Goal: Check status

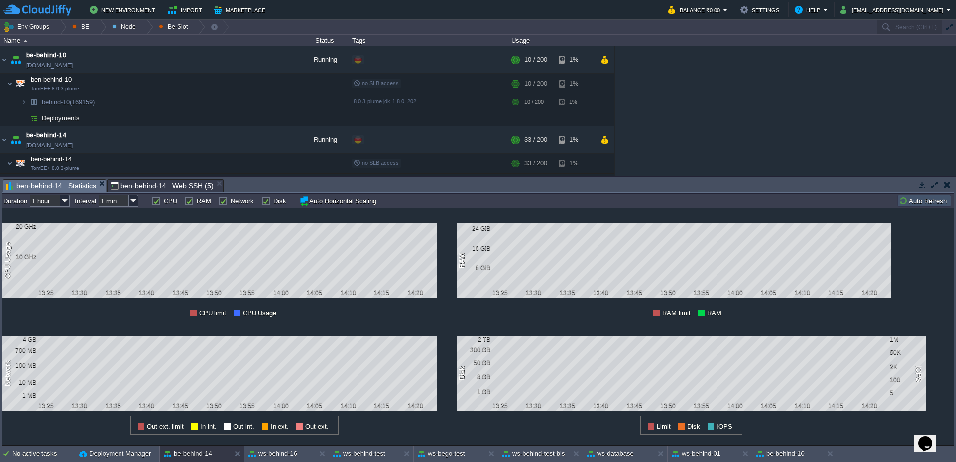
click at [916, 200] on button "Auto Refresh" at bounding box center [924, 200] width 51 height 9
click at [527, 451] on button "ws-behind-test-bis" at bounding box center [534, 453] width 63 height 10
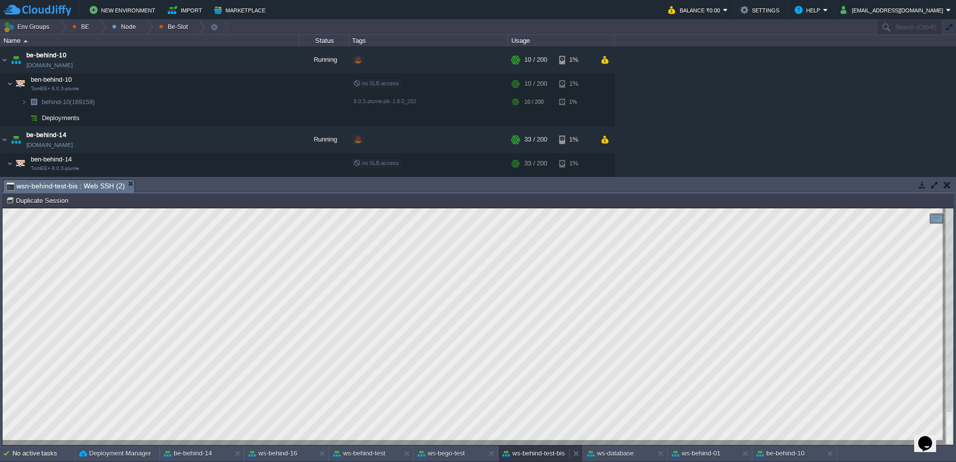
click at [534, 455] on button "ws-behind-test-bis" at bounding box center [534, 453] width 63 height 10
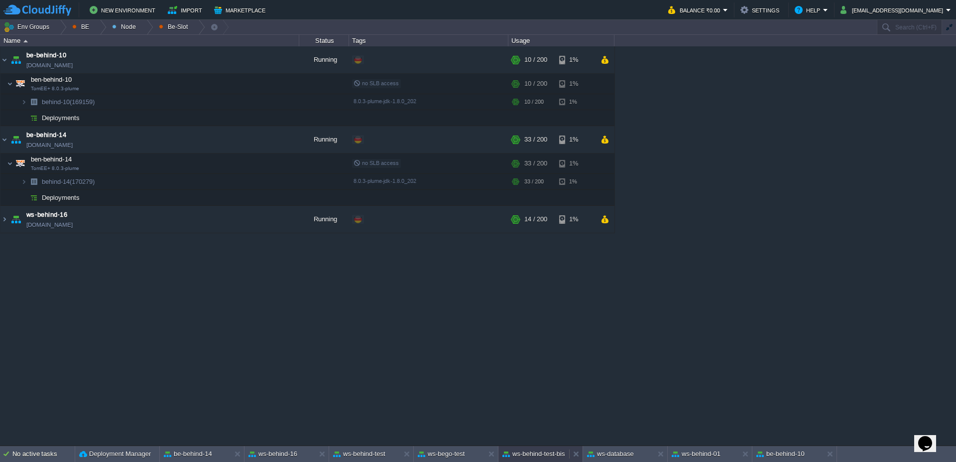
click at [536, 458] on button "ws-behind-test-bis" at bounding box center [534, 454] width 63 height 10
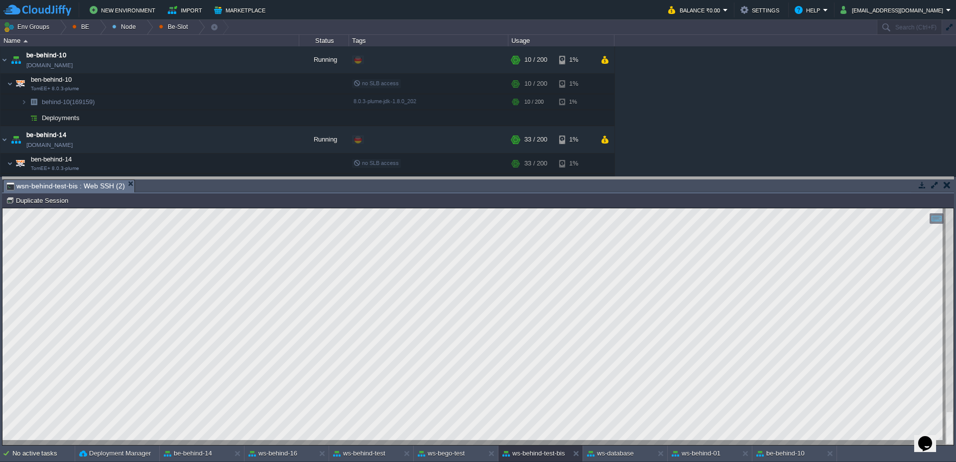
drag, startPoint x: 444, startPoint y: 188, endPoint x: 445, endPoint y: 181, distance: 7.0
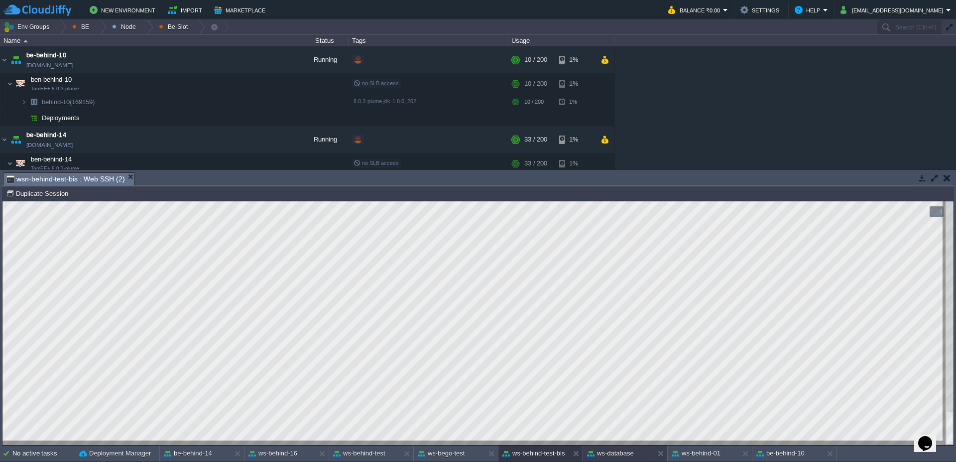
click at [620, 457] on button "ws-database" at bounding box center [610, 453] width 47 height 10
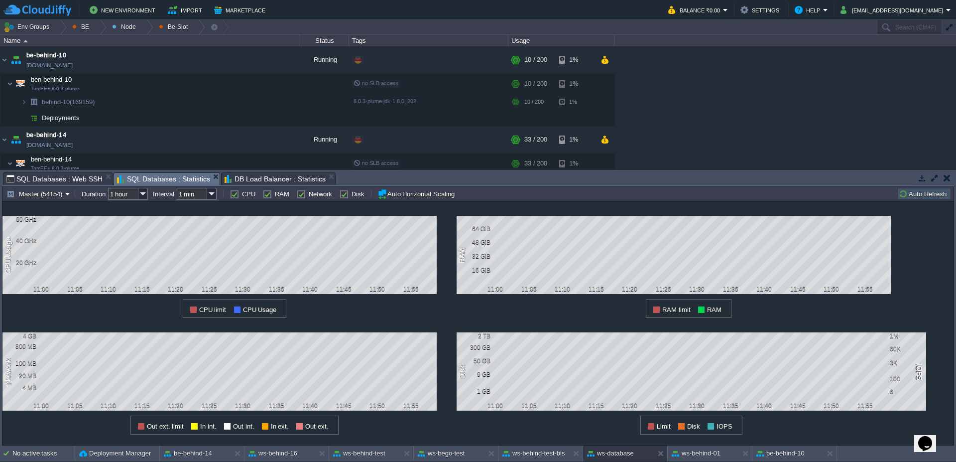
click at [934, 193] on button "Auto Refresh" at bounding box center [924, 193] width 51 height 9
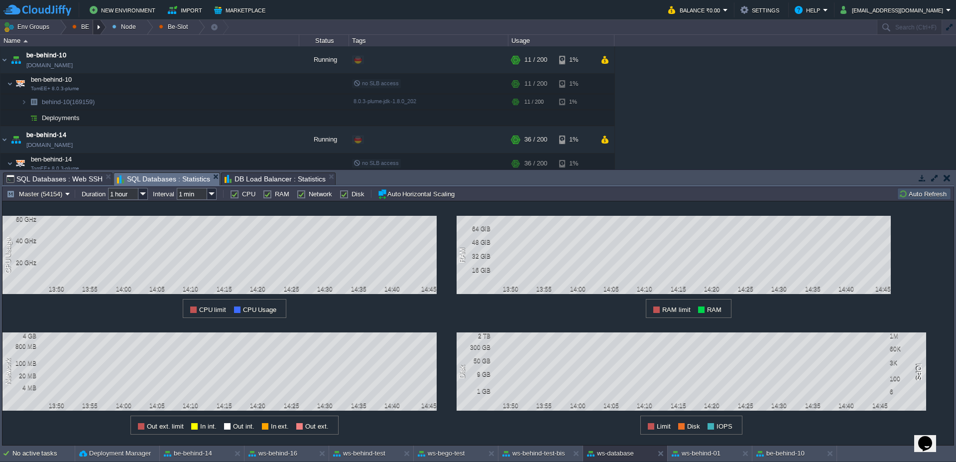
click at [98, 26] on div at bounding box center [99, 27] width 13 height 14
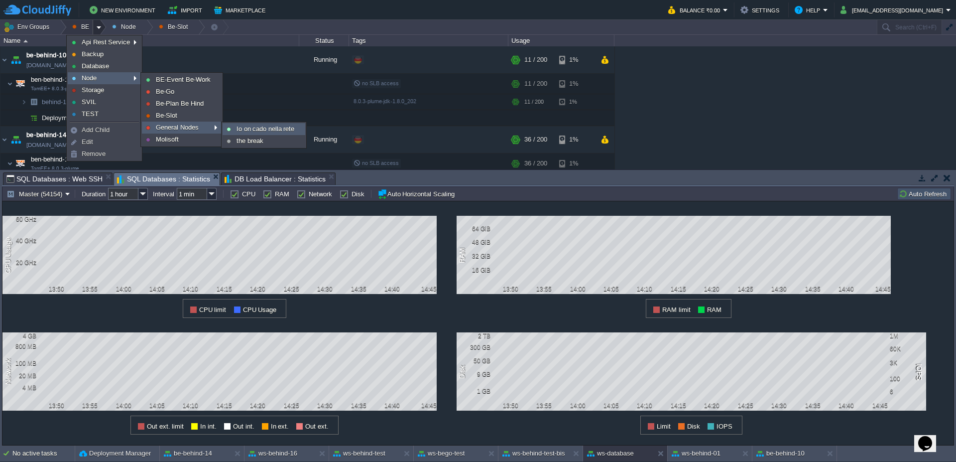
click at [294, 130] on span "Io on cado nella rete" at bounding box center [266, 128] width 58 height 7
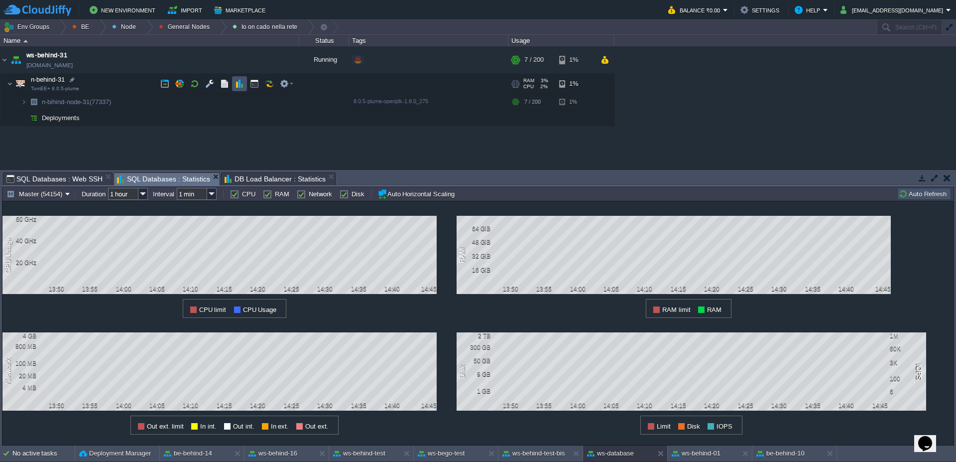
click at [239, 86] on button "button" at bounding box center [239, 83] width 9 height 9
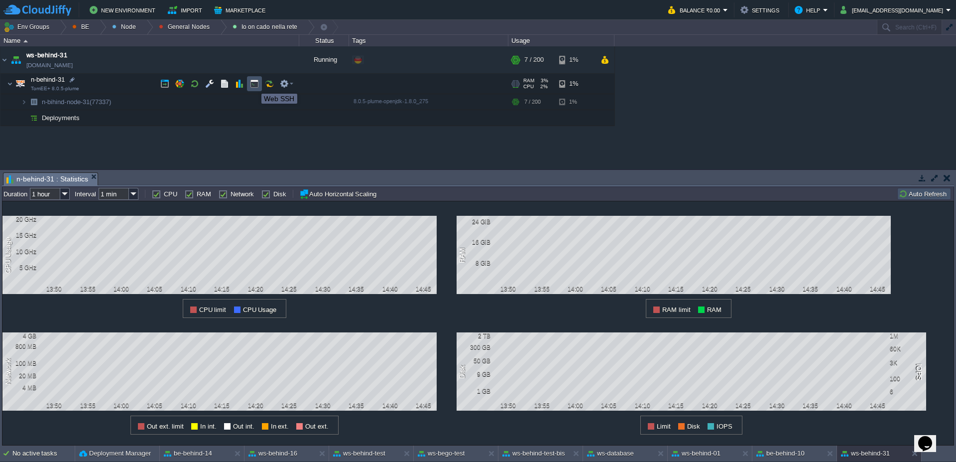
click at [254, 85] on button "button" at bounding box center [254, 83] width 9 height 9
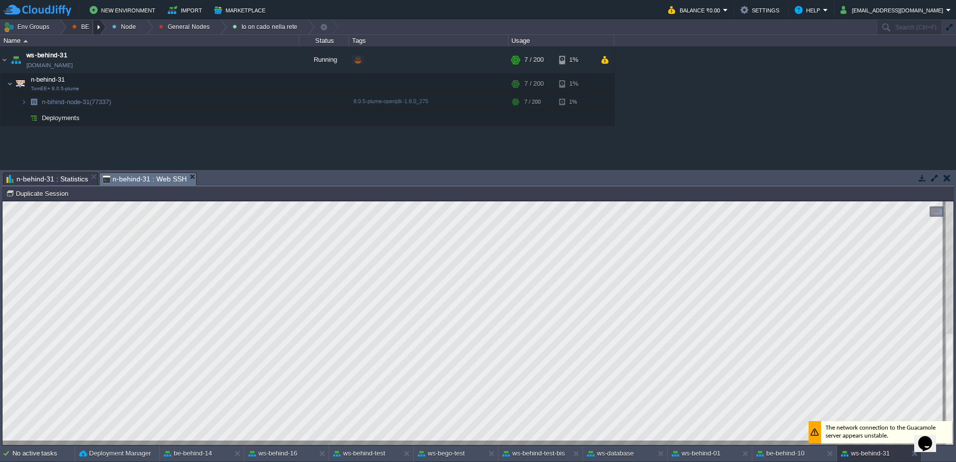
click at [96, 26] on div at bounding box center [99, 27] width 13 height 14
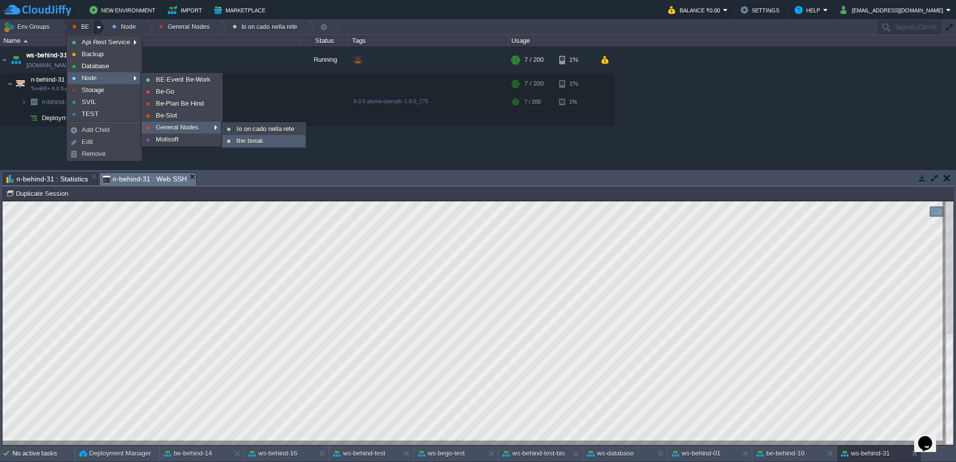
click at [257, 138] on span "the break" at bounding box center [250, 140] width 27 height 7
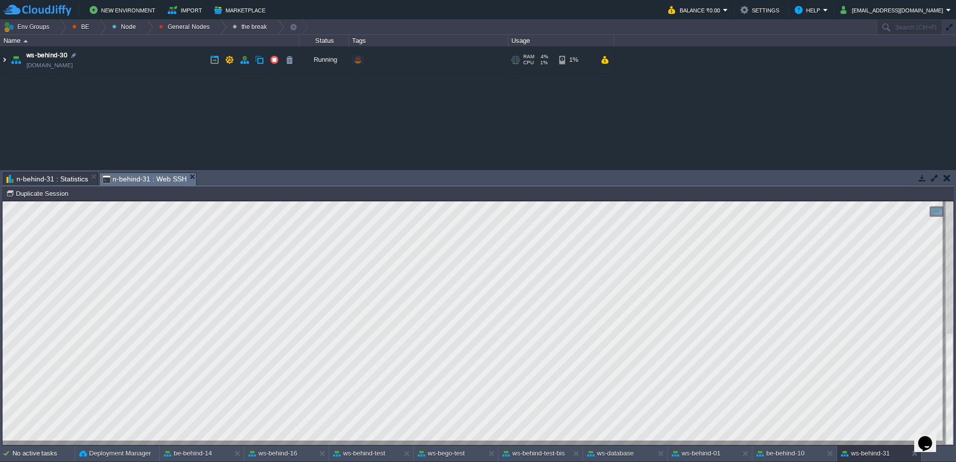
click at [1, 58] on img at bounding box center [4, 59] width 8 height 27
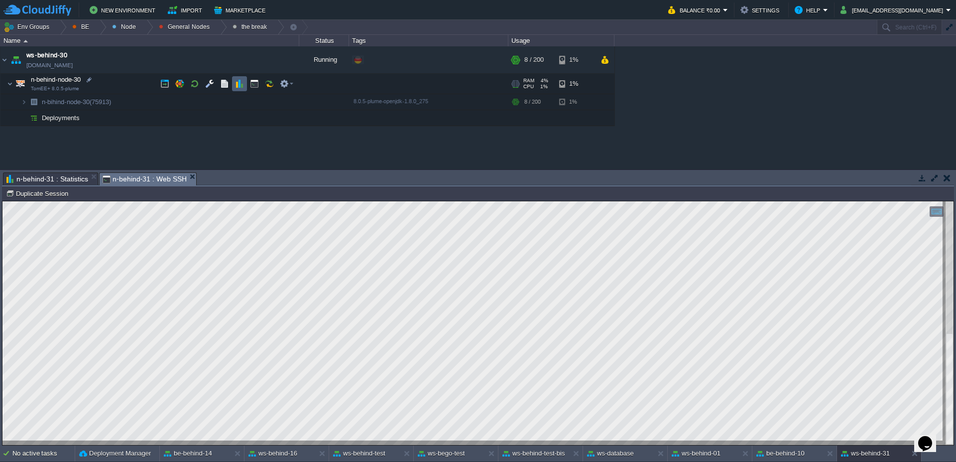
click at [244, 85] on td at bounding box center [239, 83] width 15 height 15
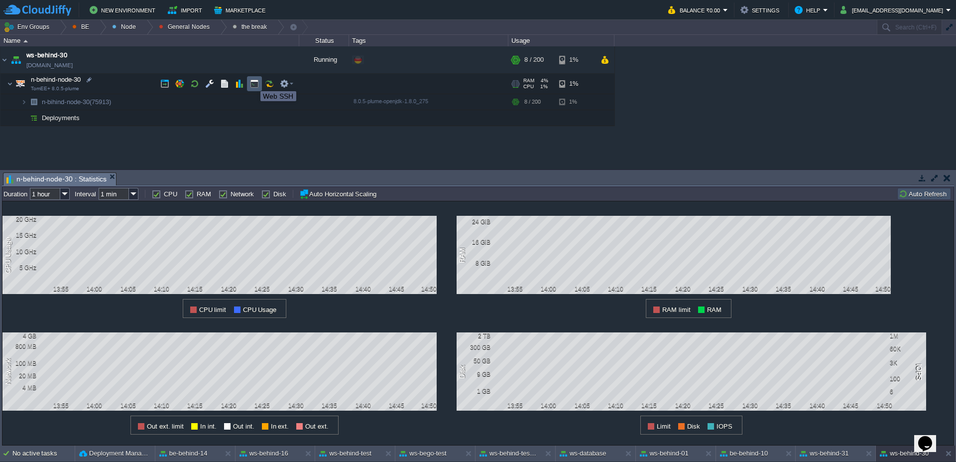
click at [253, 82] on button "button" at bounding box center [254, 83] width 9 height 9
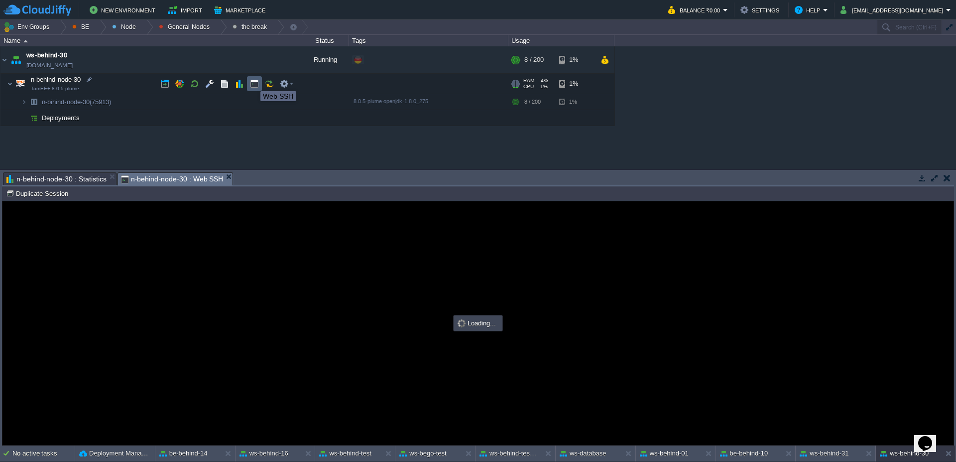
type input "#000000"
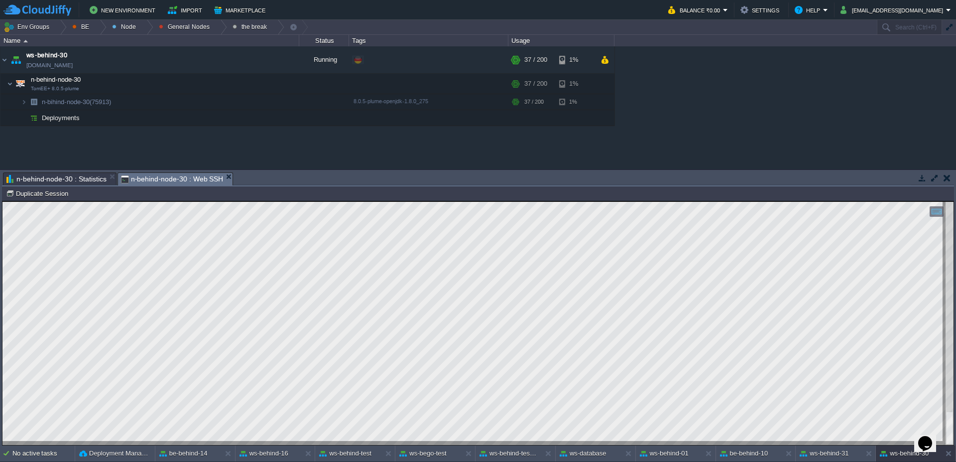
click at [54, 180] on span "n-behind-node-30 : Statistics" at bounding box center [56, 179] width 100 height 12
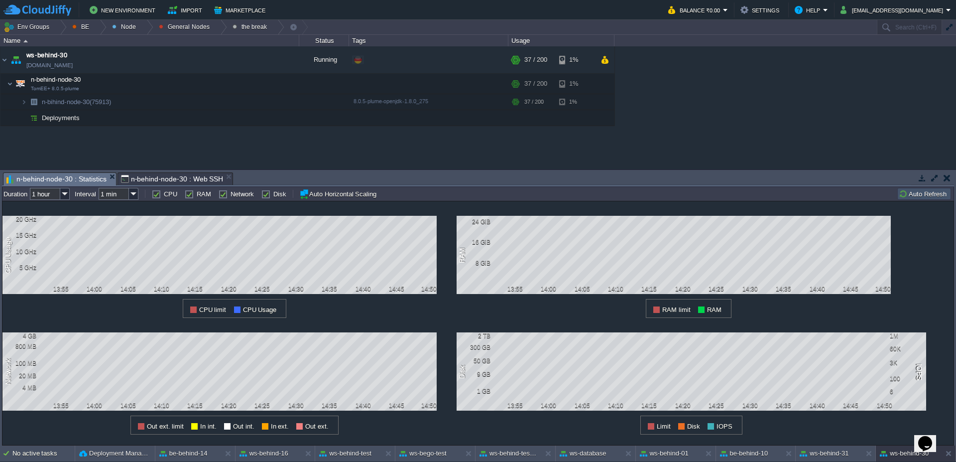
click at [918, 194] on button "Auto Refresh" at bounding box center [924, 193] width 51 height 9
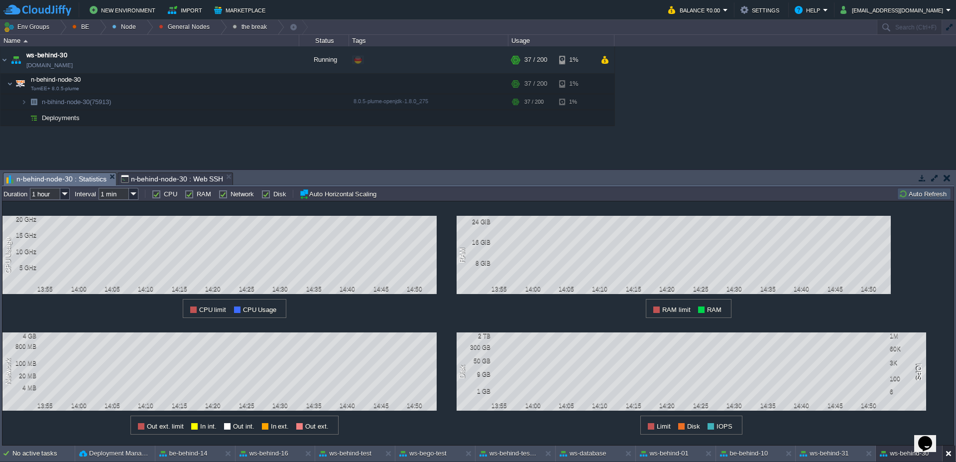
click at [947, 456] on button at bounding box center [952, 453] width 10 height 10
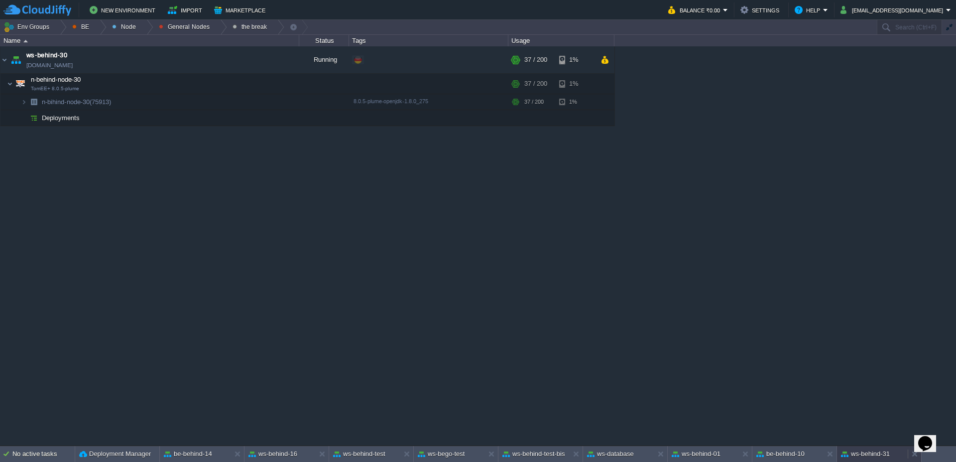
click at [880, 455] on button "ws-behind-31" at bounding box center [865, 454] width 49 height 10
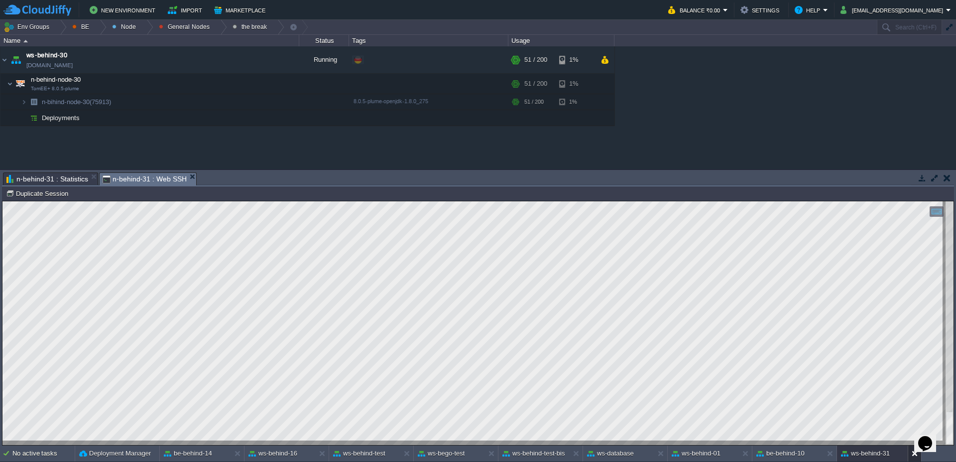
click at [918, 456] on button at bounding box center [917, 453] width 10 height 10
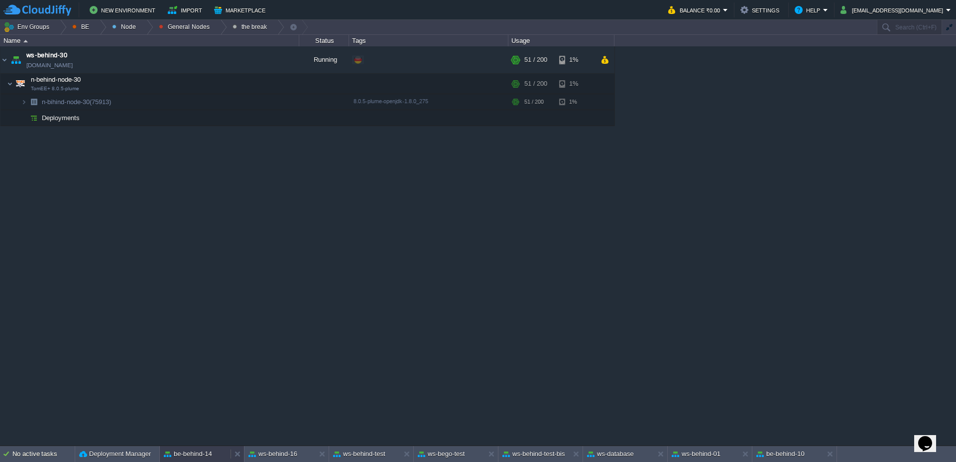
click at [189, 457] on button "be-behind-14" at bounding box center [188, 454] width 48 height 10
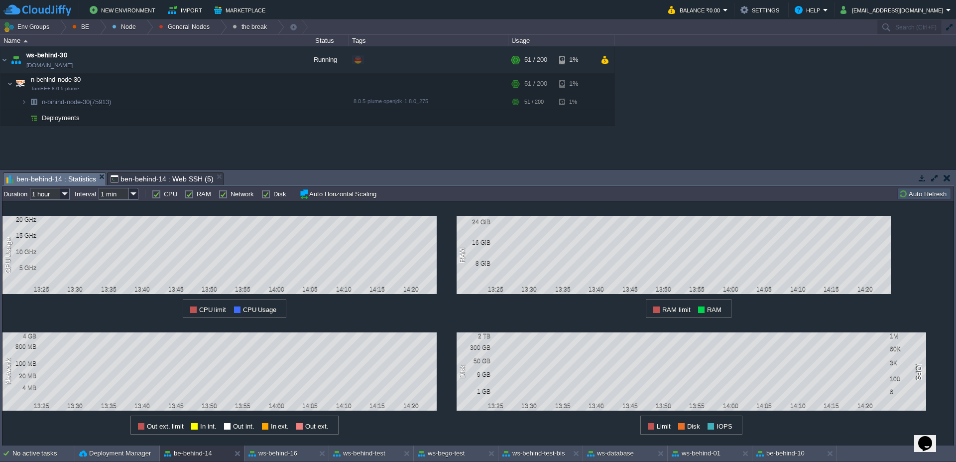
click at [919, 196] on button "Auto Refresh" at bounding box center [924, 193] width 51 height 9
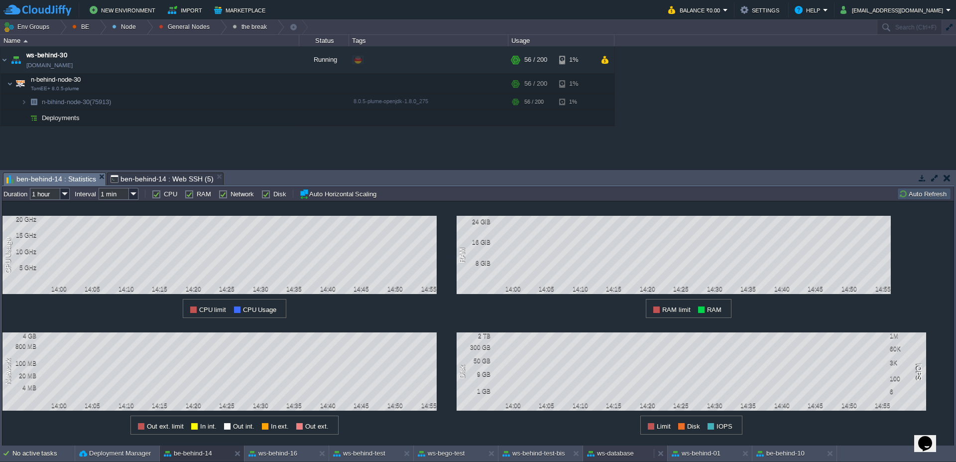
click at [600, 452] on button "ws-database" at bounding box center [610, 453] width 47 height 10
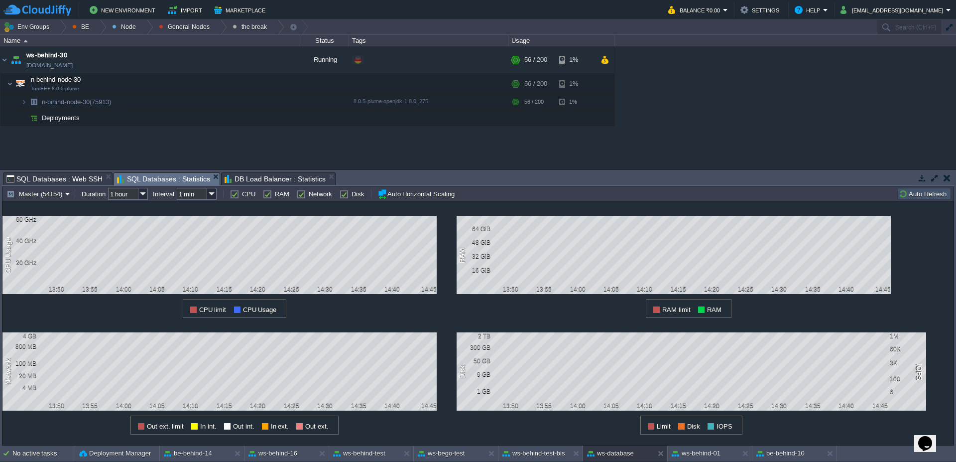
click at [930, 198] on td "Auto Refresh" at bounding box center [925, 194] width 54 height 12
